Goal: Information Seeking & Learning: Learn about a topic

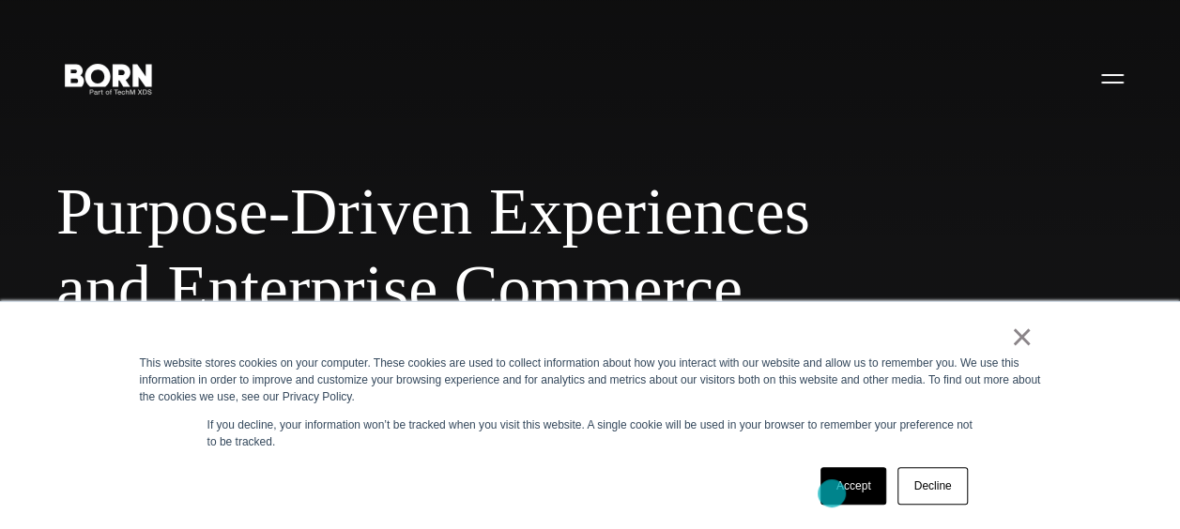
click at [832, 494] on link "Accept" at bounding box center [854, 487] width 67 height 38
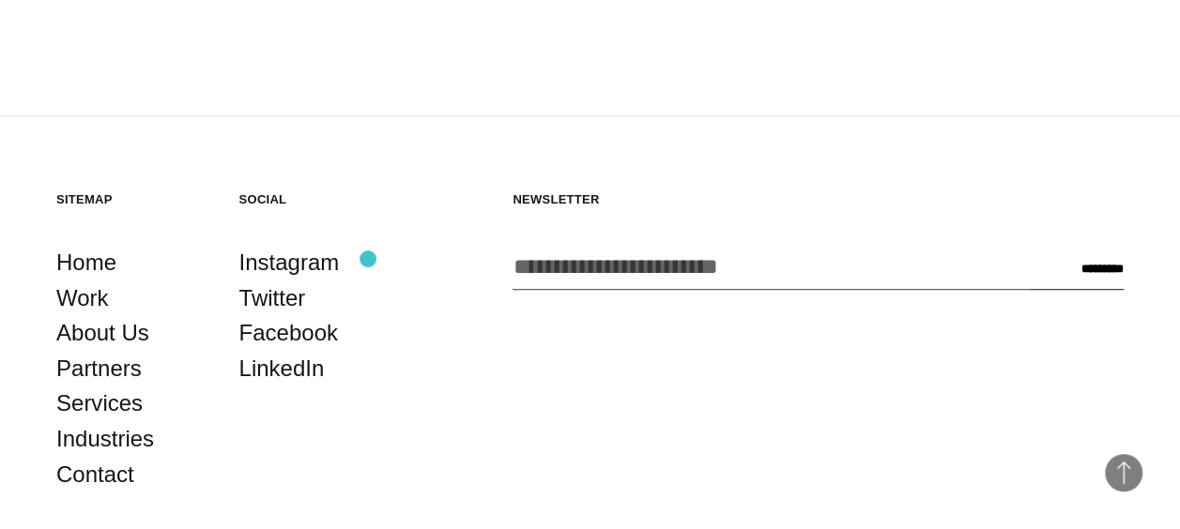
scroll to position [3985, 0]
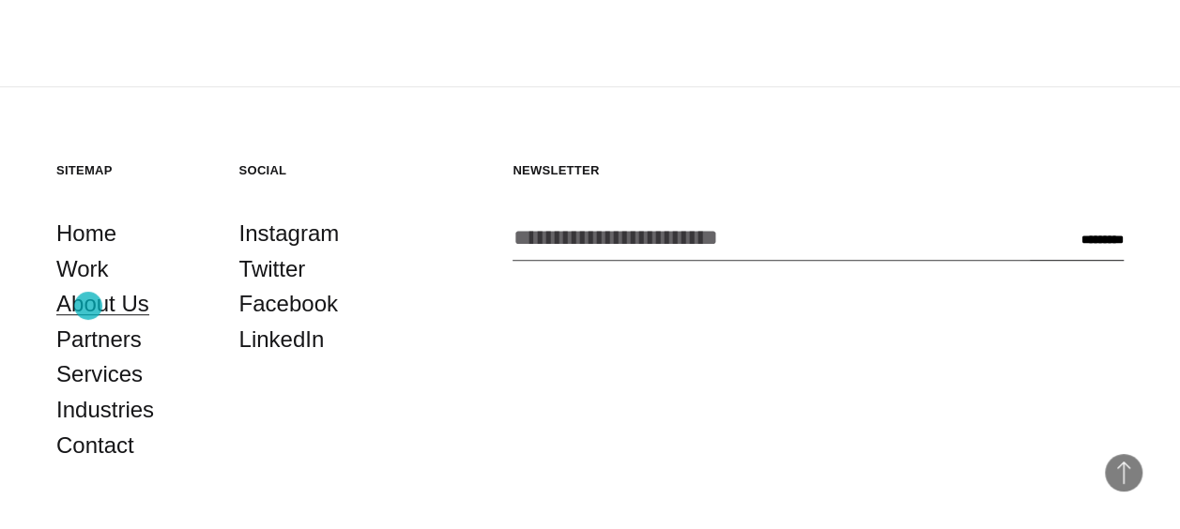
click at [88, 306] on link "About Us" at bounding box center [102, 304] width 93 height 36
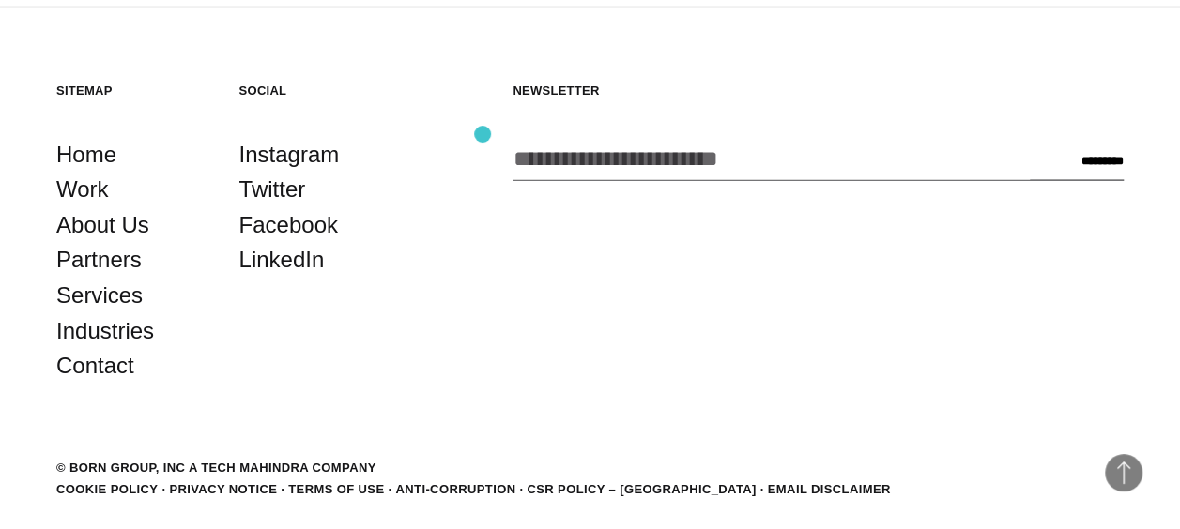
scroll to position [5436, 0]
click at [62, 173] on link "Work" at bounding box center [82, 191] width 53 height 36
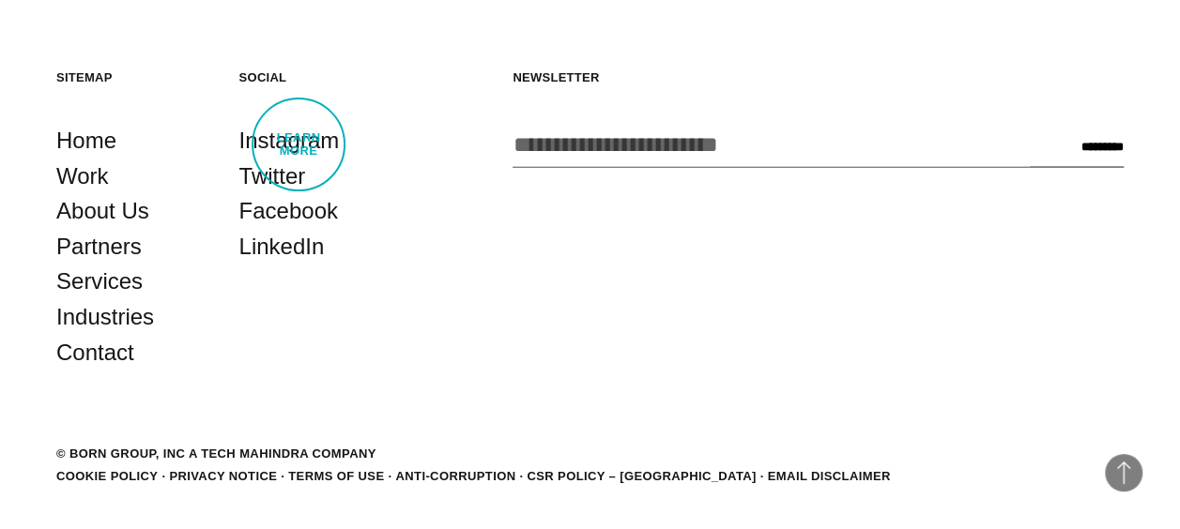
scroll to position [5319, 0]
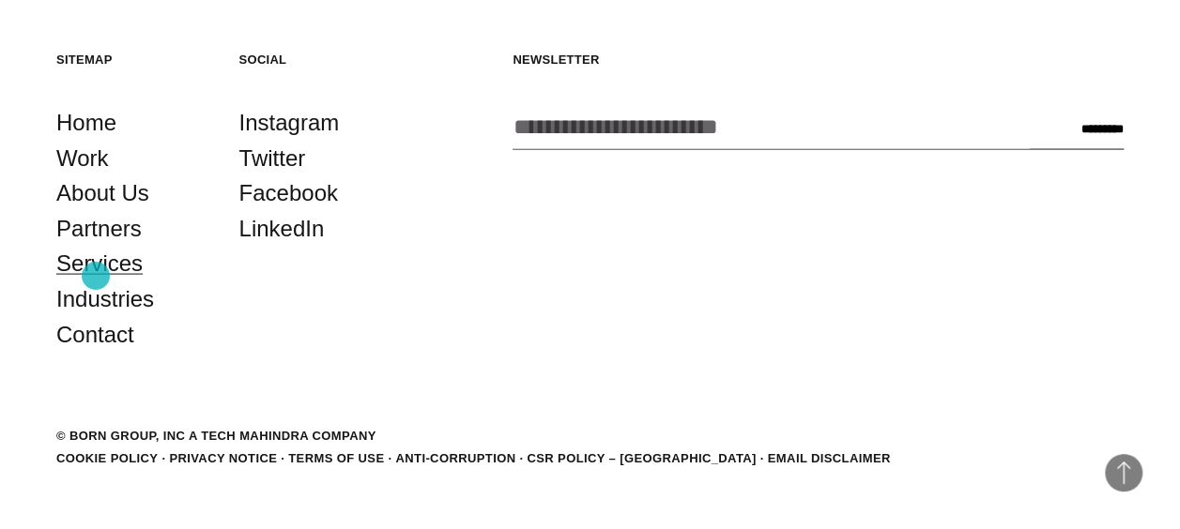
click at [96, 276] on link "Services" at bounding box center [99, 264] width 86 height 36
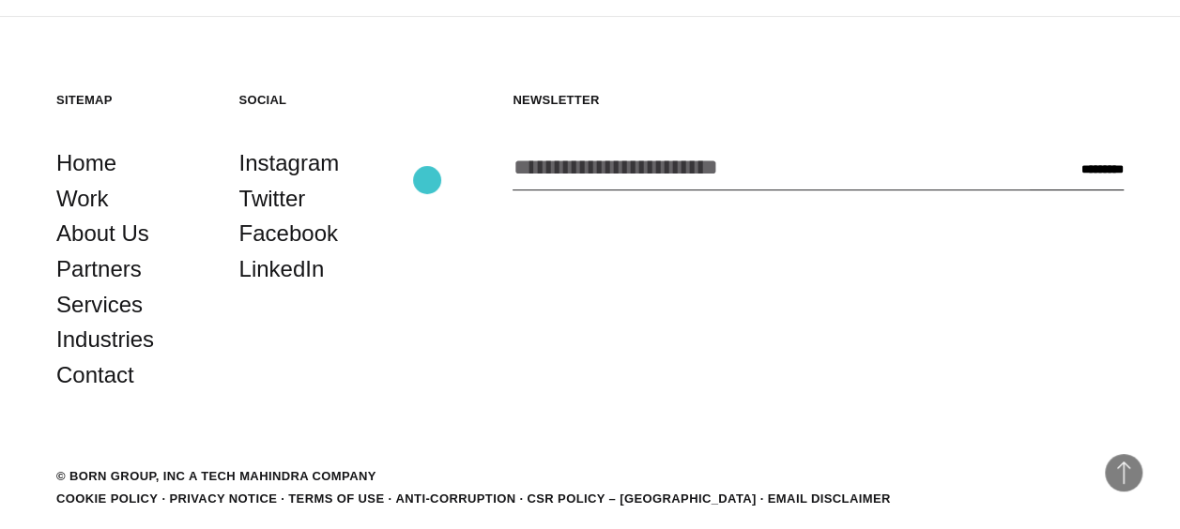
scroll to position [3717, 0]
click at [274, 285] on link "LinkedIn" at bounding box center [281, 269] width 85 height 36
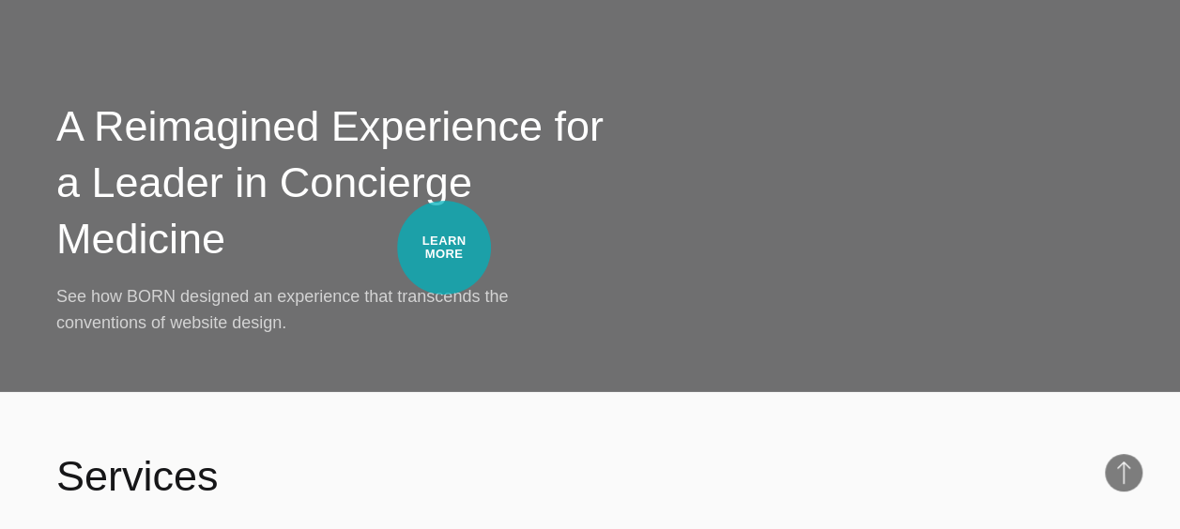
scroll to position [2794, 0]
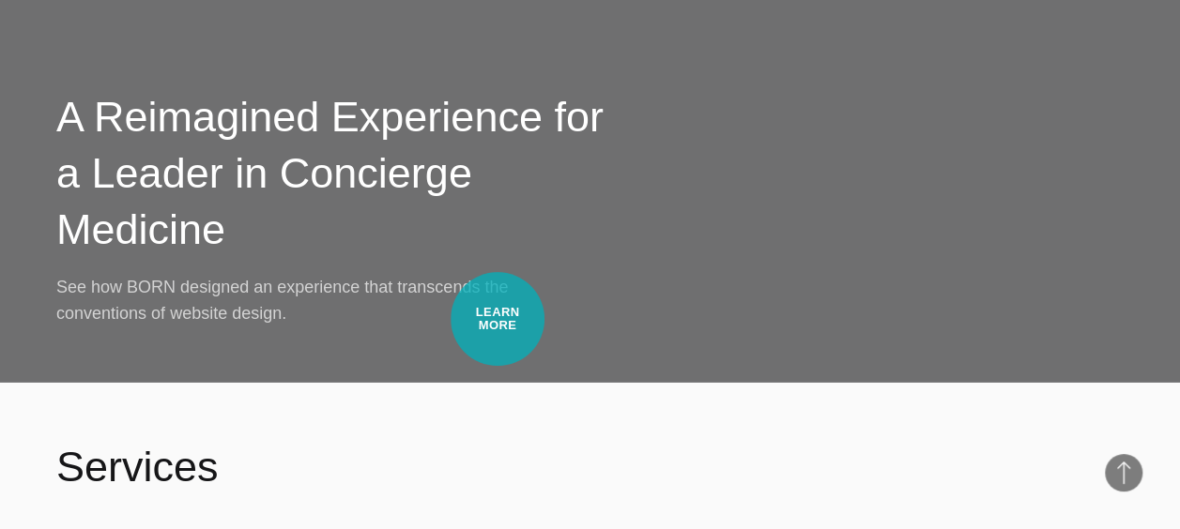
click at [498, 319] on p "See how BORN designed an experience that transcends the conventions of website …" at bounding box center [290, 300] width 469 height 53
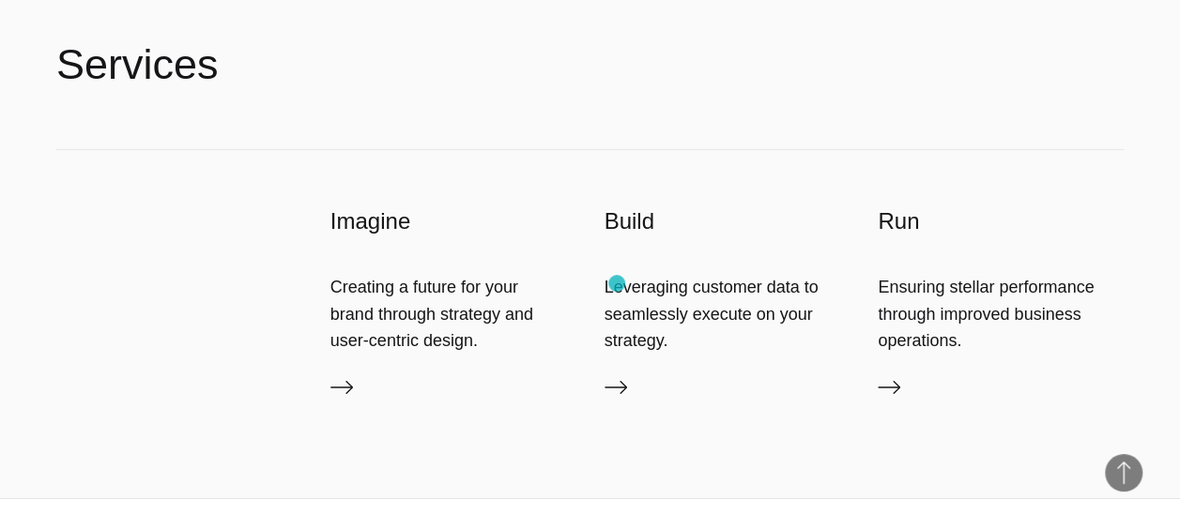
scroll to position [3195, 0]
drag, startPoint x: 921, startPoint y: 314, endPoint x: 963, endPoint y: 347, distance: 54.1
click at [969, 345] on div "Ensuring stellar performance through improved business operations." at bounding box center [1001, 316] width 246 height 80
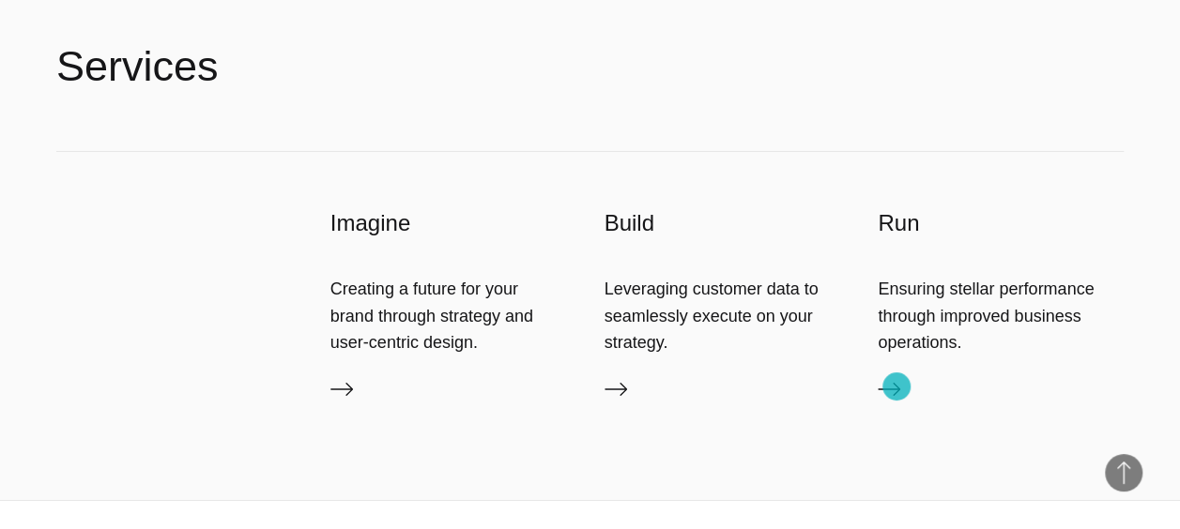
click at [897, 387] on icon at bounding box center [889, 389] width 23 height 13
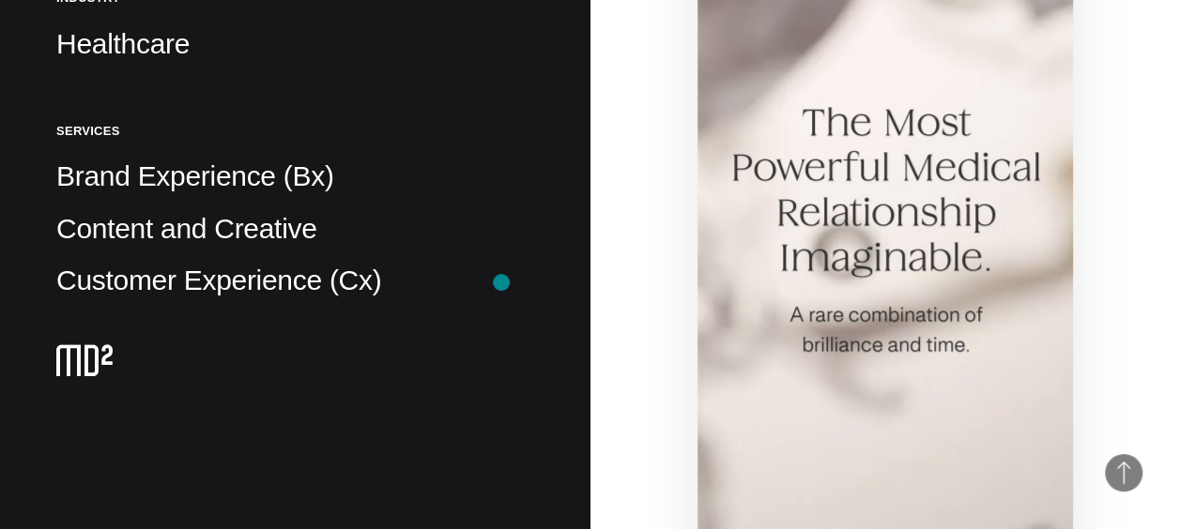
scroll to position [560, 0]
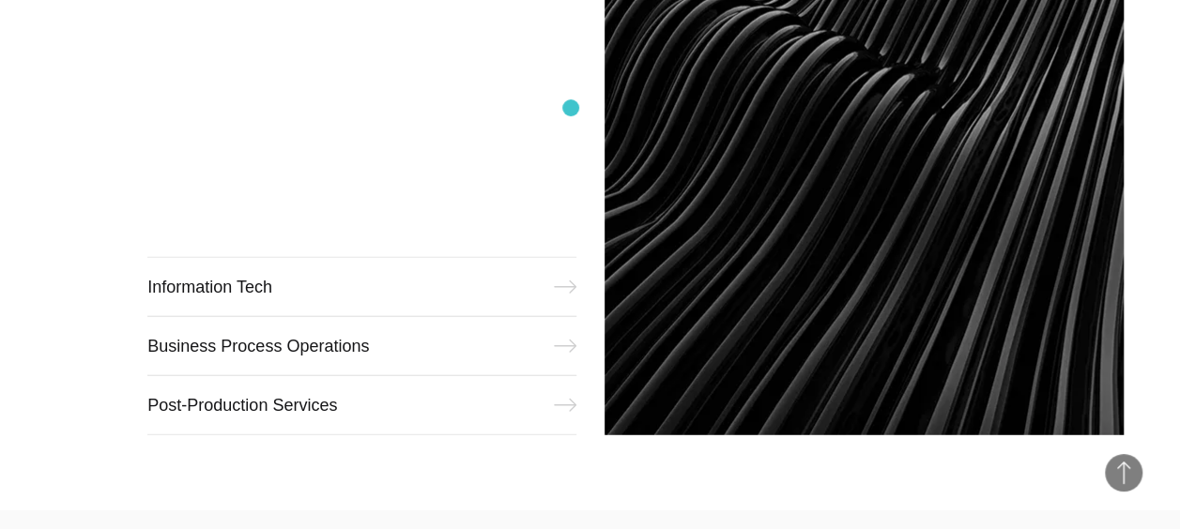
scroll to position [2304, 0]
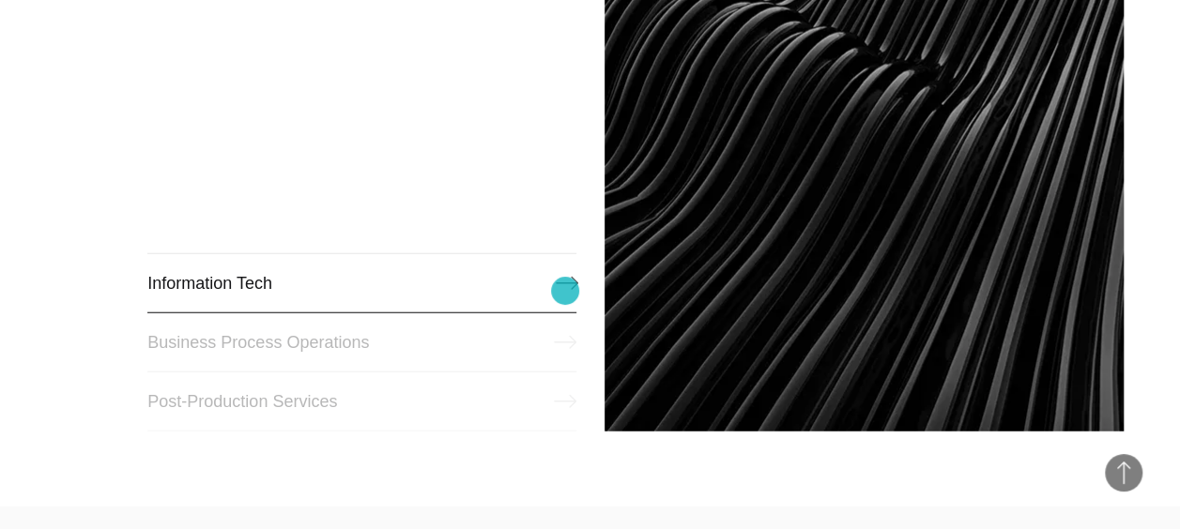
click at [565, 291] on link "Information Tech" at bounding box center [361, 283] width 428 height 60
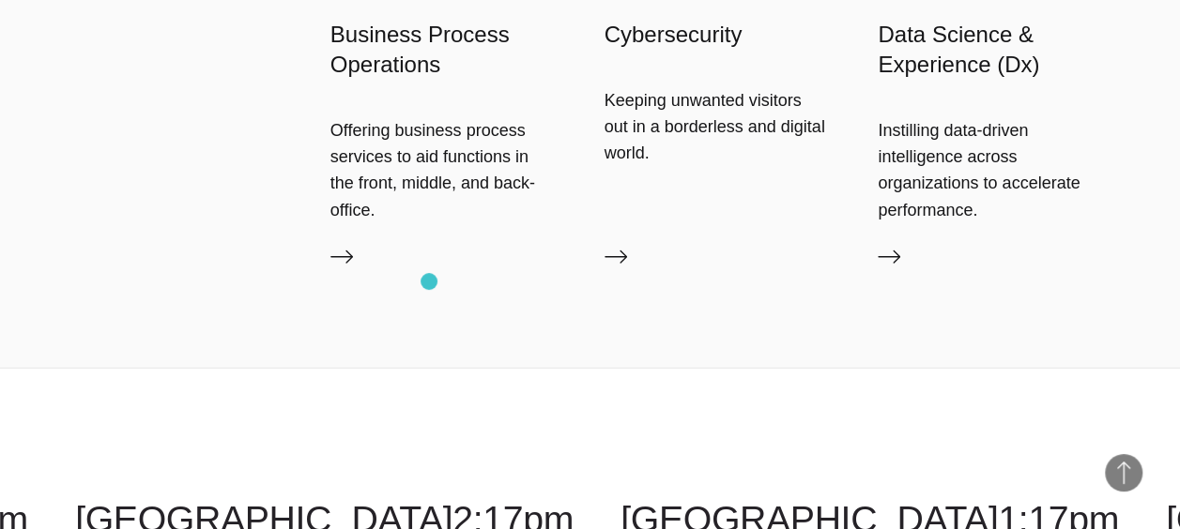
scroll to position [2627, 0]
